Goal: Task Accomplishment & Management: Use online tool/utility

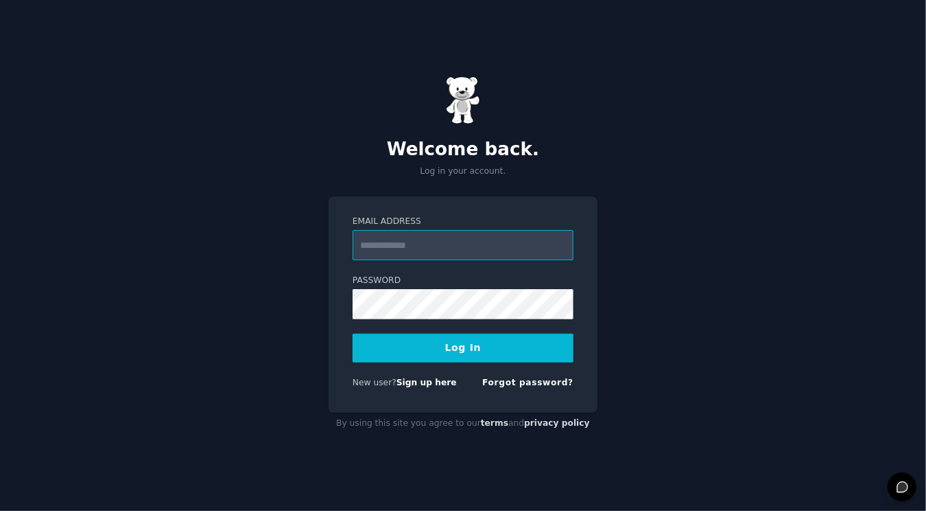
click at [392, 235] on input "Email Address" at bounding box center [463, 245] width 221 height 30
type input "**********"
click at [477, 342] on button "Log In" at bounding box center [463, 348] width 221 height 29
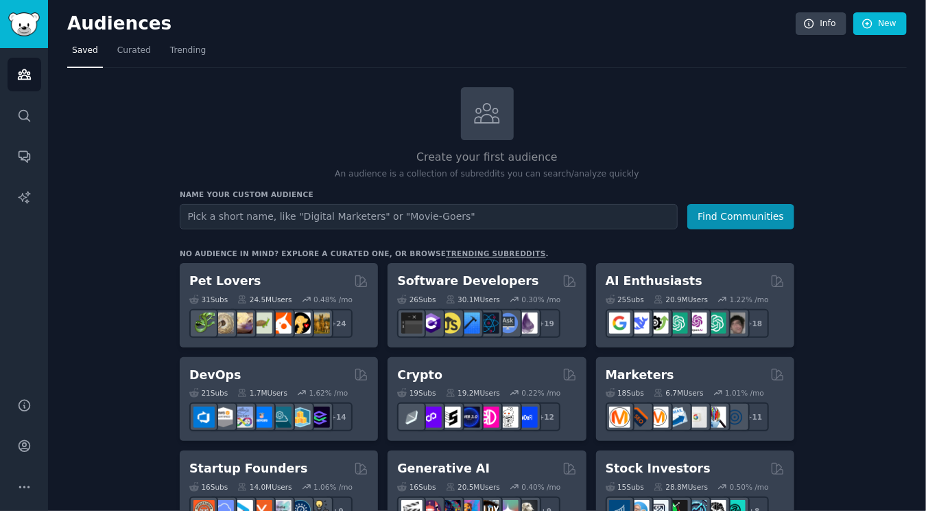
click at [358, 212] on input "text" at bounding box center [429, 216] width 498 height 25
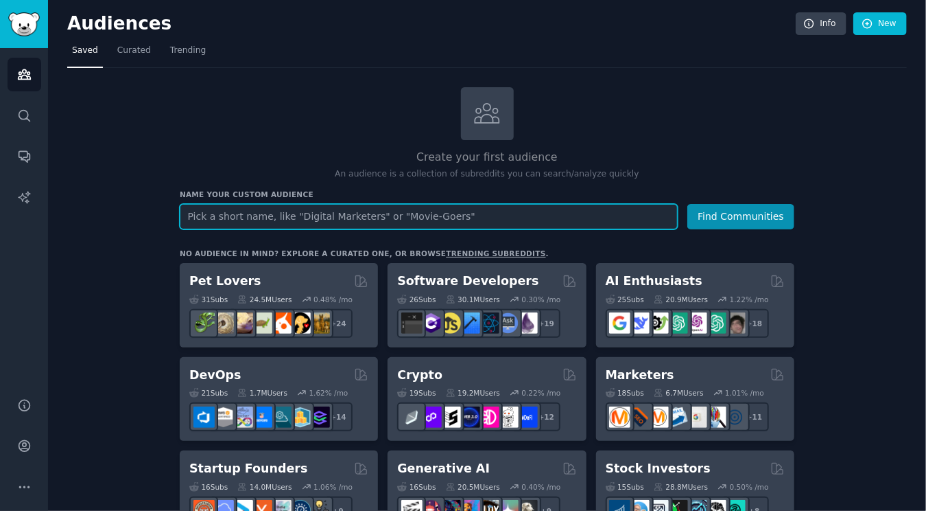
paste input "business Reference: [URL][DOMAIN_NAME]"
click at [443, 215] on input "business Reference: [URL][DOMAIN_NAME]" at bounding box center [429, 216] width 498 height 25
paste input "text"
type input "businesses"
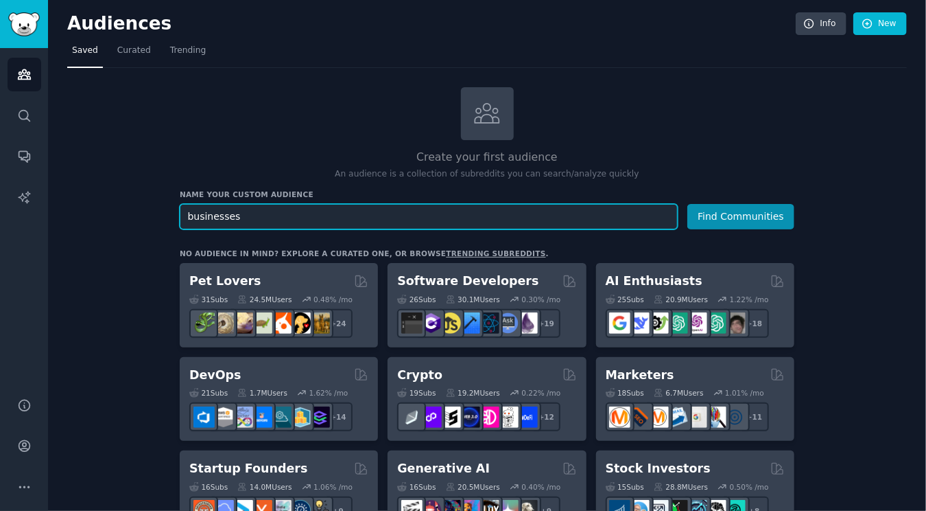
click at [688, 204] on button "Find Communities" at bounding box center [741, 216] width 107 height 25
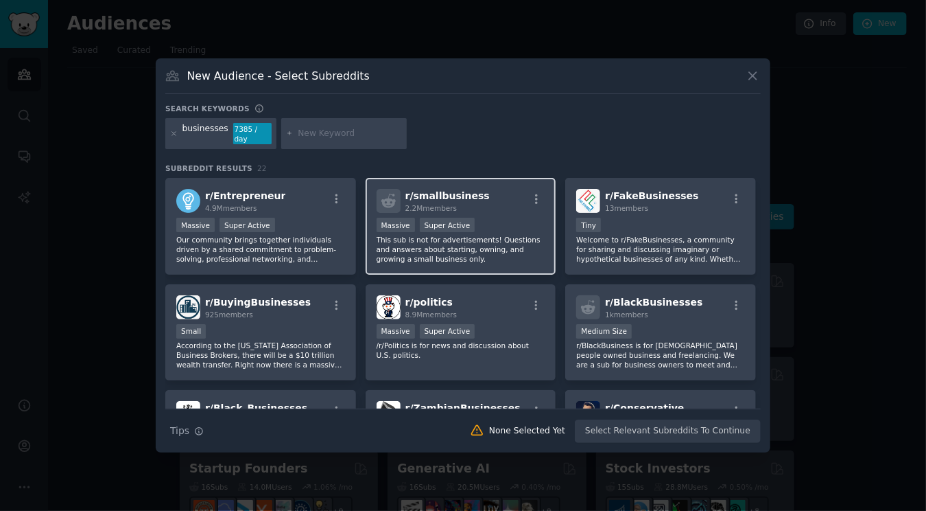
click at [474, 211] on div "r/ smallbusiness 2.2M members Massive Super Active This sub is not for advertis…" at bounding box center [461, 226] width 191 height 97
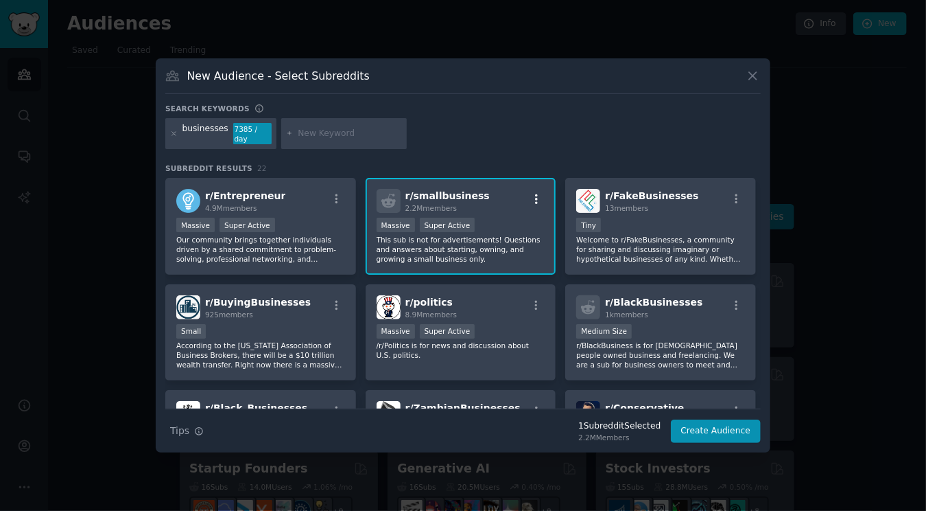
click at [533, 193] on icon "button" at bounding box center [536, 199] width 12 height 12
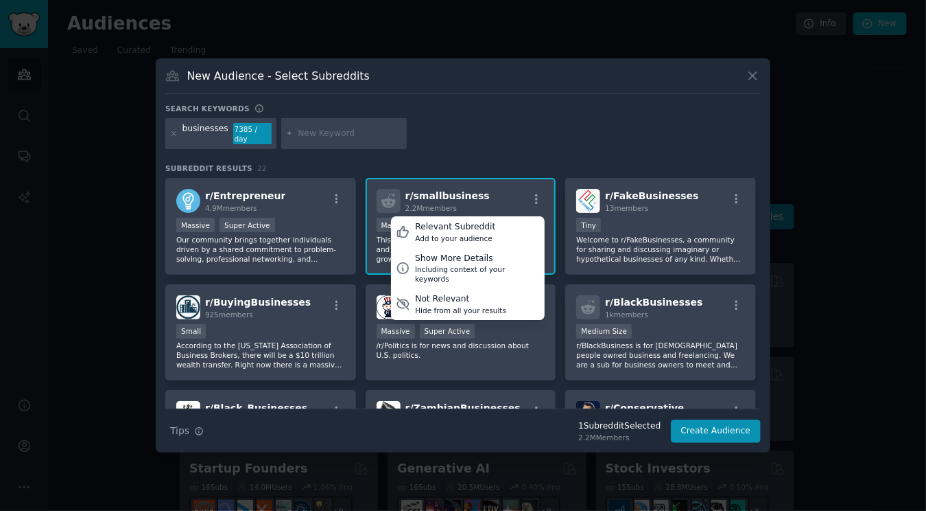
click at [485, 180] on div "r/ smallbusiness 2.2M members Relevant Subreddit Add to your audience Show More…" at bounding box center [461, 226] width 191 height 97
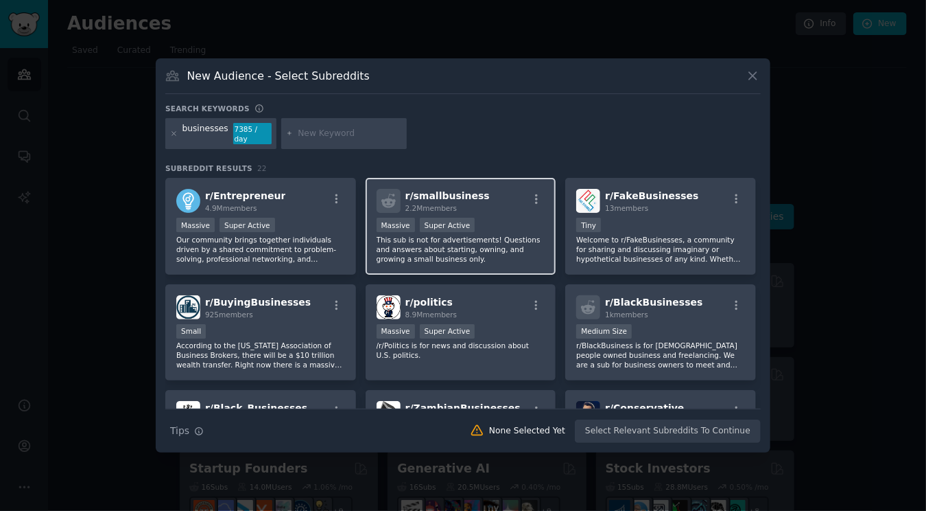
click at [485, 180] on div "r/ smallbusiness 2.2M members Relevant Subreddit Add to your audience Show More…" at bounding box center [461, 226] width 191 height 97
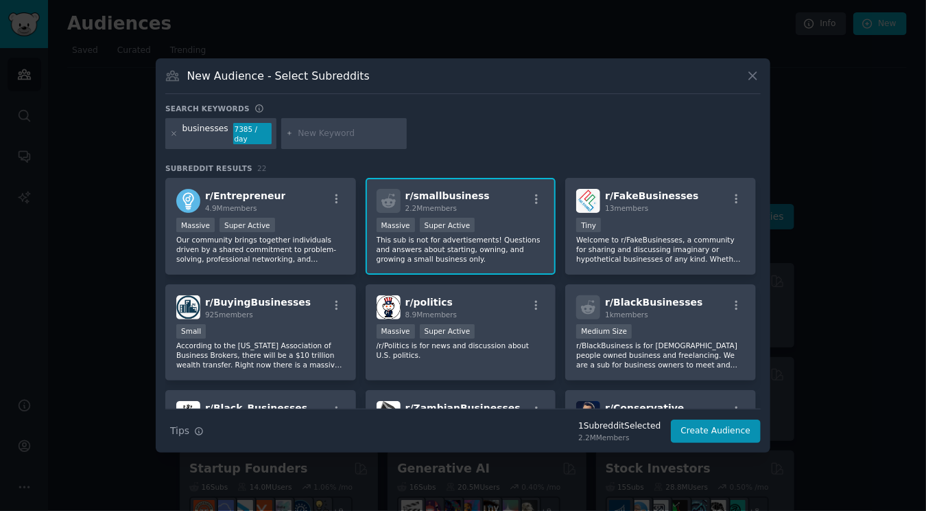
click at [485, 180] on div "r/ smallbusiness 2.2M members >= 95th percentile for submissions / day Massive …" at bounding box center [461, 226] width 191 height 97
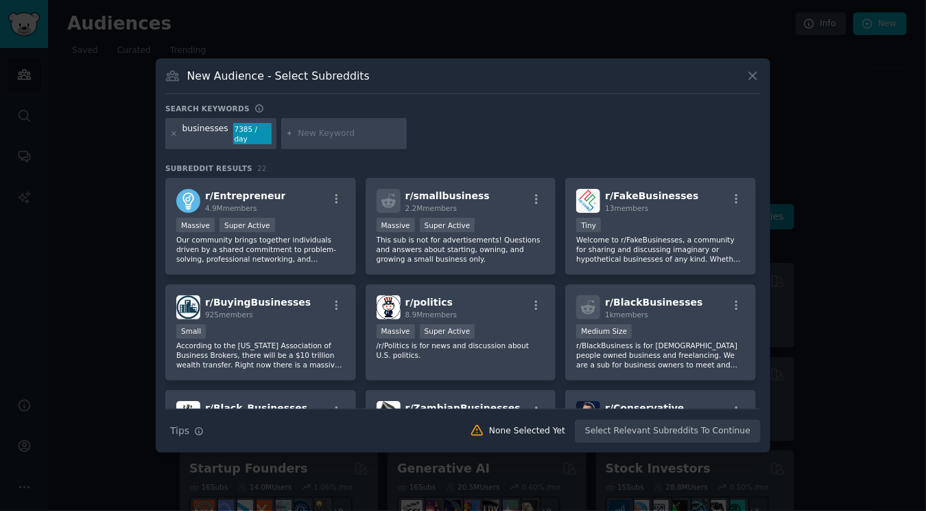
click at [651, 424] on div "Search Tips Tips None Selected Yet Select Relevant Subreddits To Continue" at bounding box center [463, 425] width 596 height 34
click at [478, 189] on div "r/ smallbusiness 2.2M members" at bounding box center [461, 201] width 169 height 24
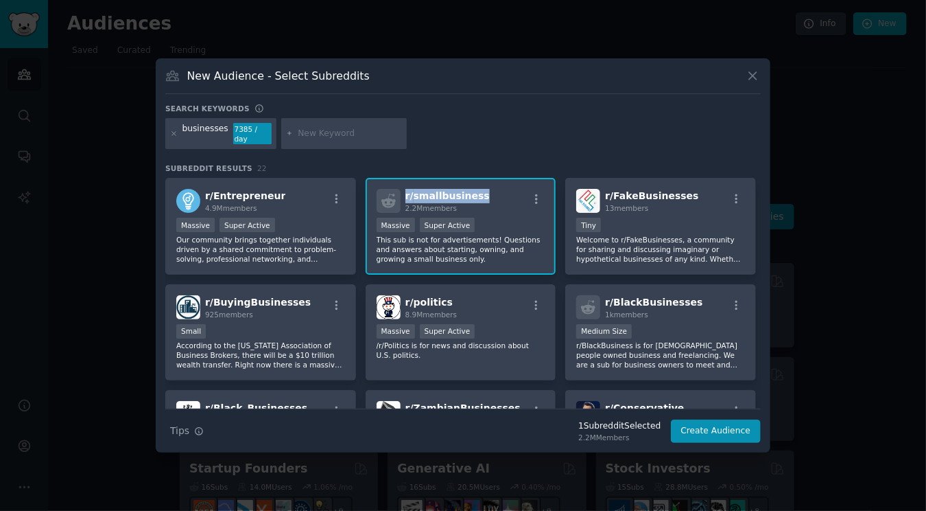
drag, startPoint x: 478, startPoint y: 188, endPoint x: 393, endPoint y: 191, distance: 84.5
click at [393, 191] on div "r/ smallbusiness 2.2M members" at bounding box center [461, 201] width 169 height 24
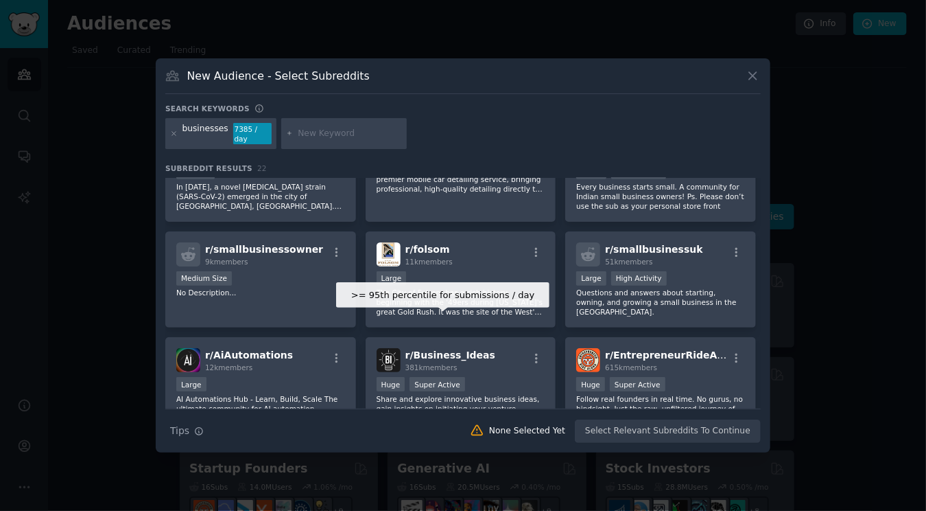
scroll to position [532, 0]
